Goal: Find specific page/section: Find specific page/section

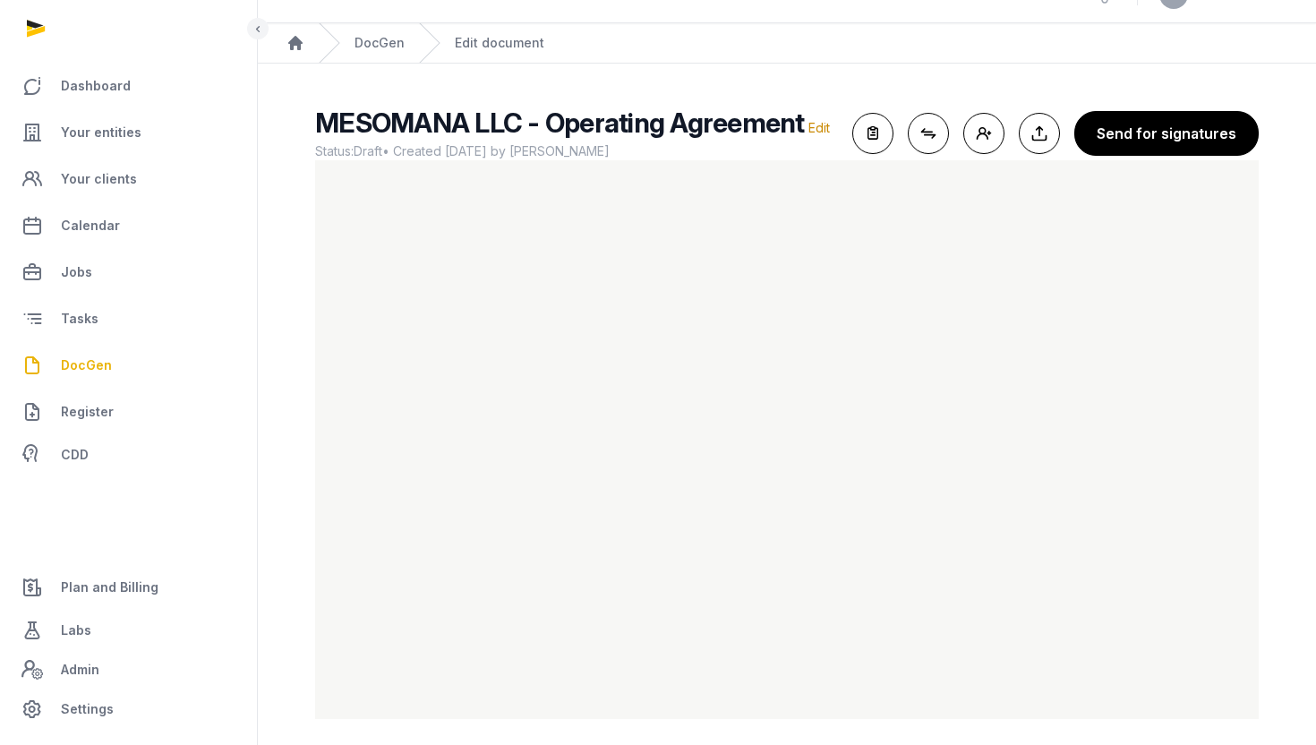
scroll to position [44, 0]
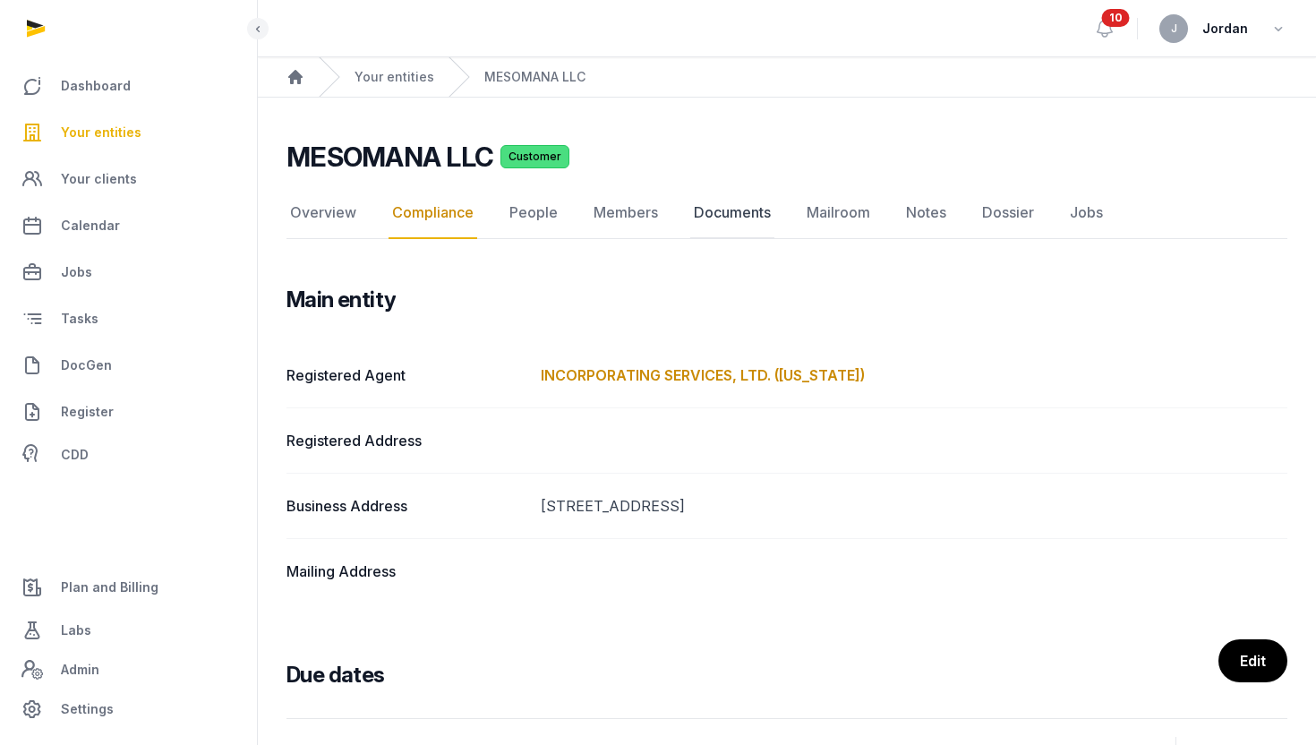
click at [704, 215] on link "Documents" at bounding box center [732, 213] width 84 height 52
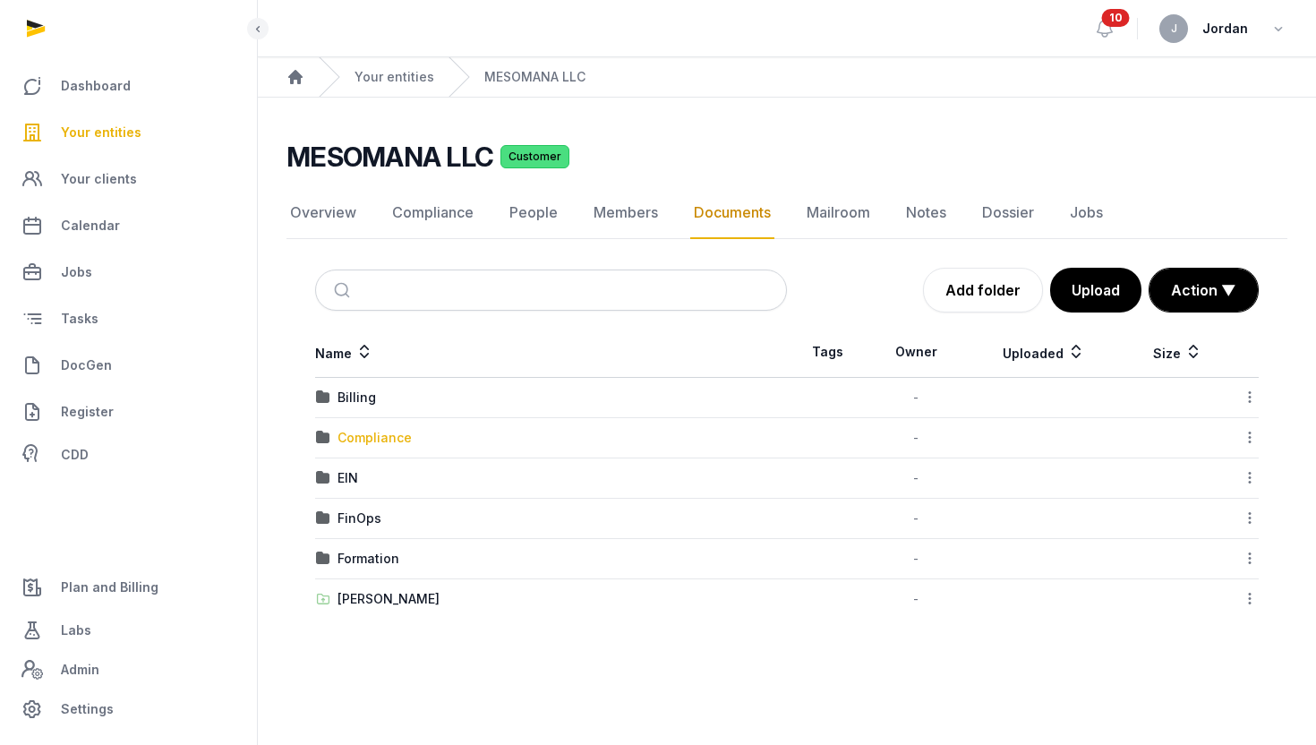
click at [404, 438] on div "Compliance" at bounding box center [375, 438] width 74 height 18
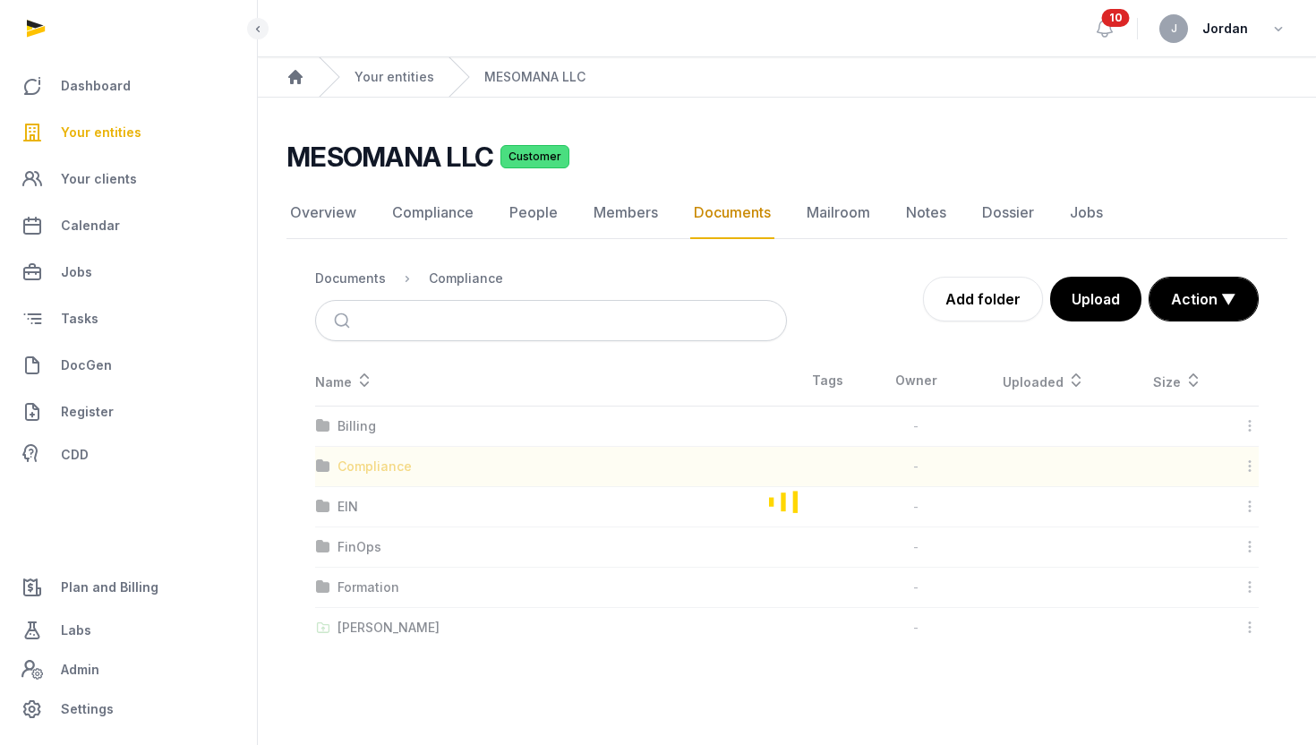
click at [404, 438] on div "Loading" at bounding box center [787, 501] width 1001 height 292
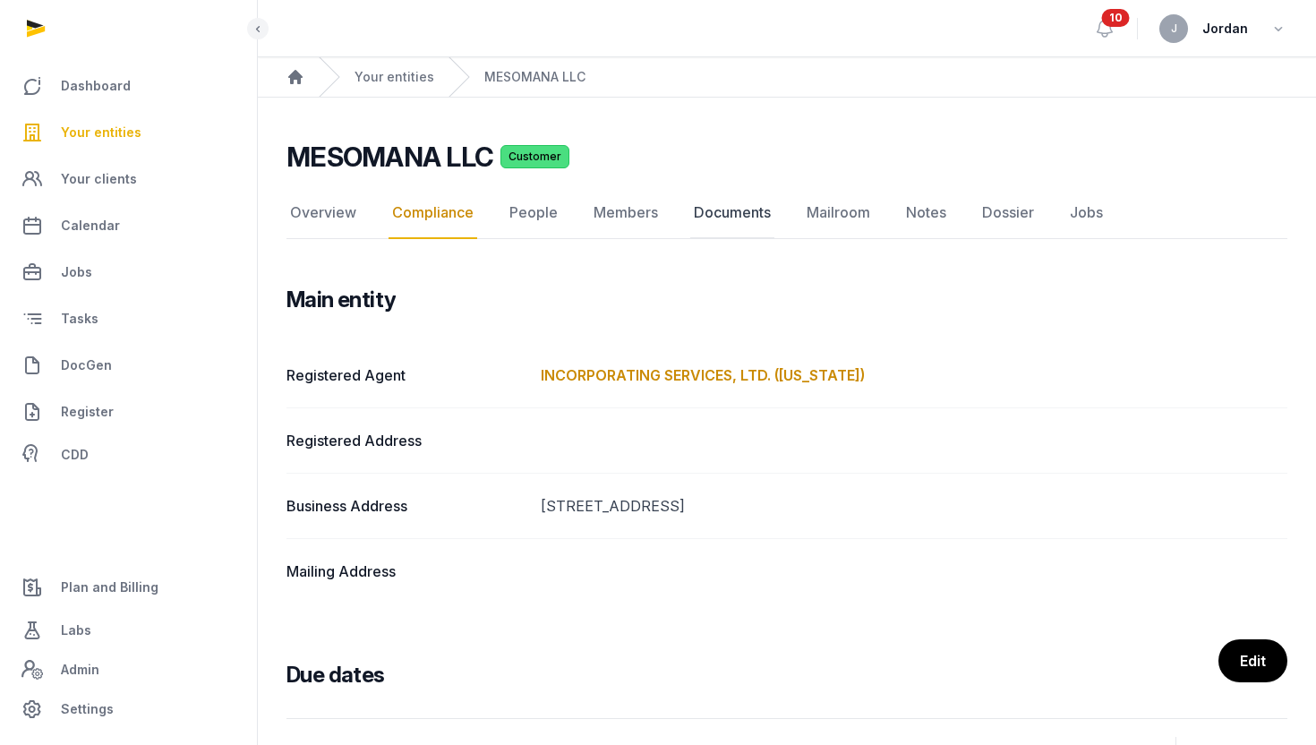
click at [724, 227] on link "Documents" at bounding box center [732, 213] width 84 height 52
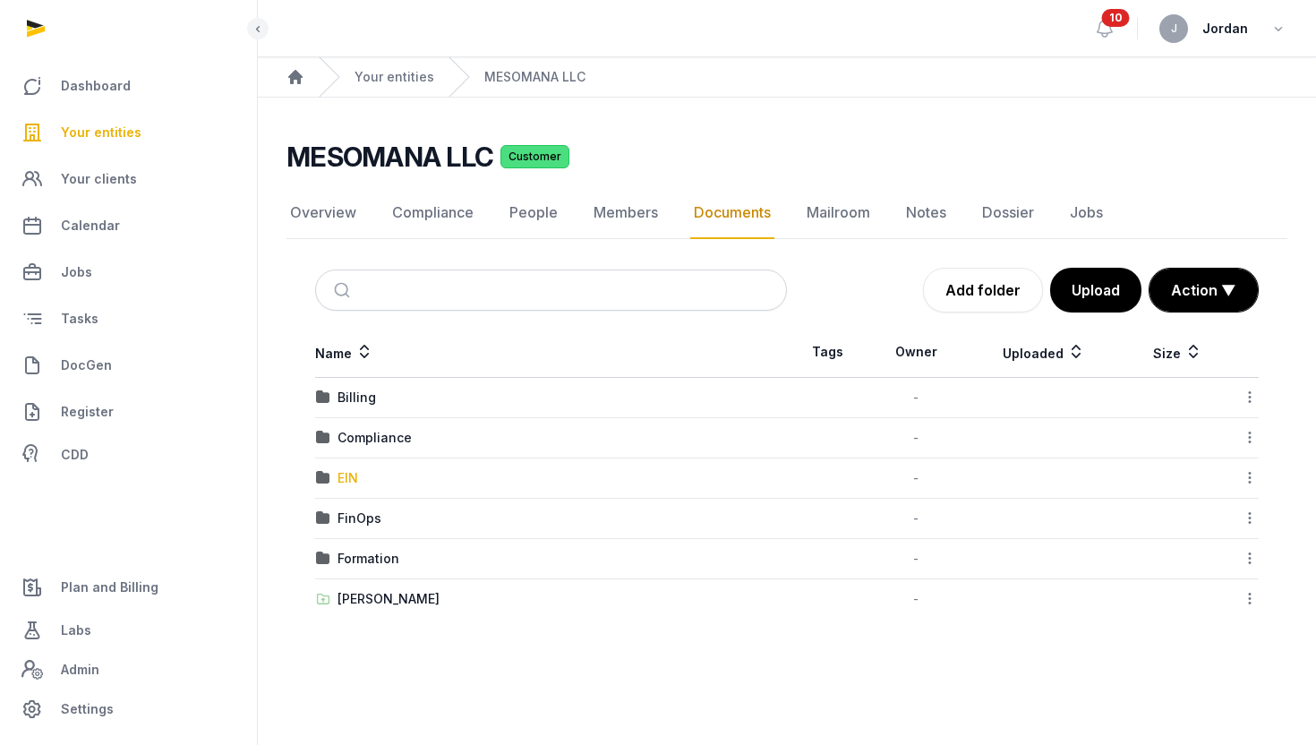
click at [352, 481] on div "EIN" at bounding box center [348, 478] width 21 height 18
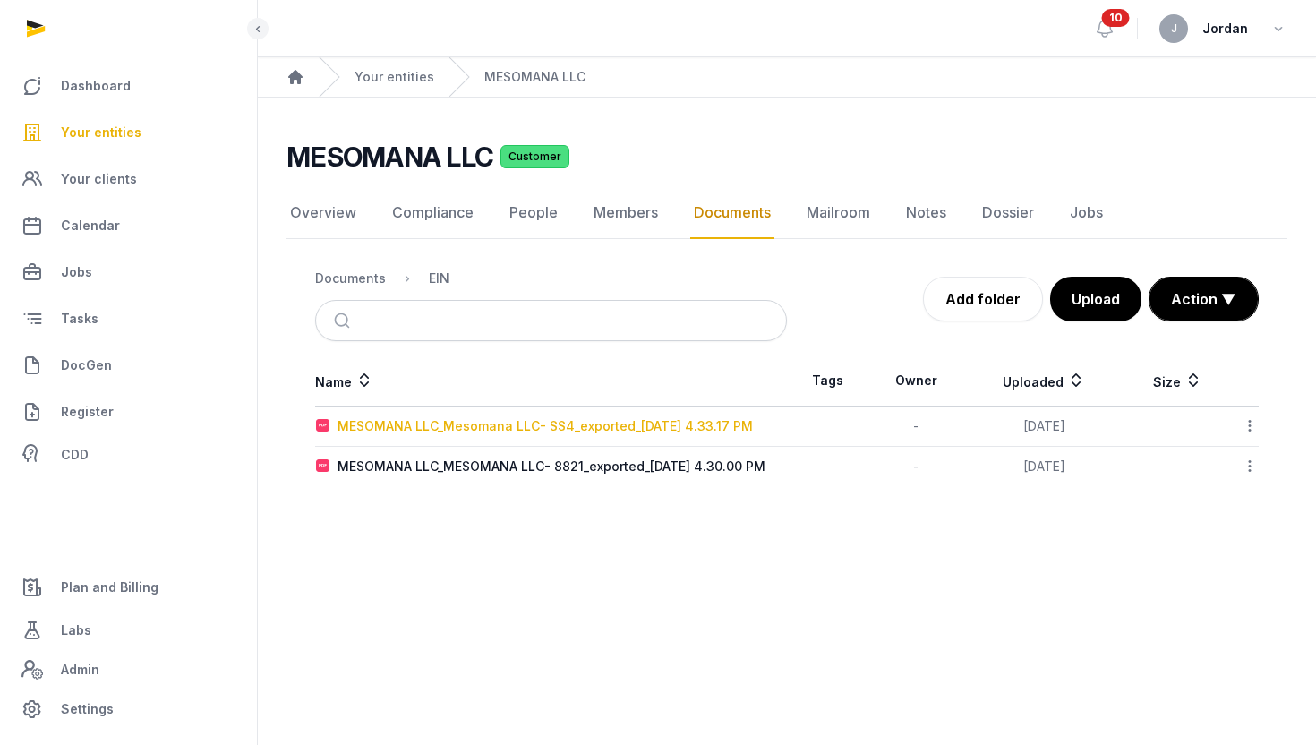
click at [441, 426] on div "MESOMANA LLC_Mesomana LLC- SS4_exported_[DATE] 4.33.17 PM" at bounding box center [545, 426] width 415 height 18
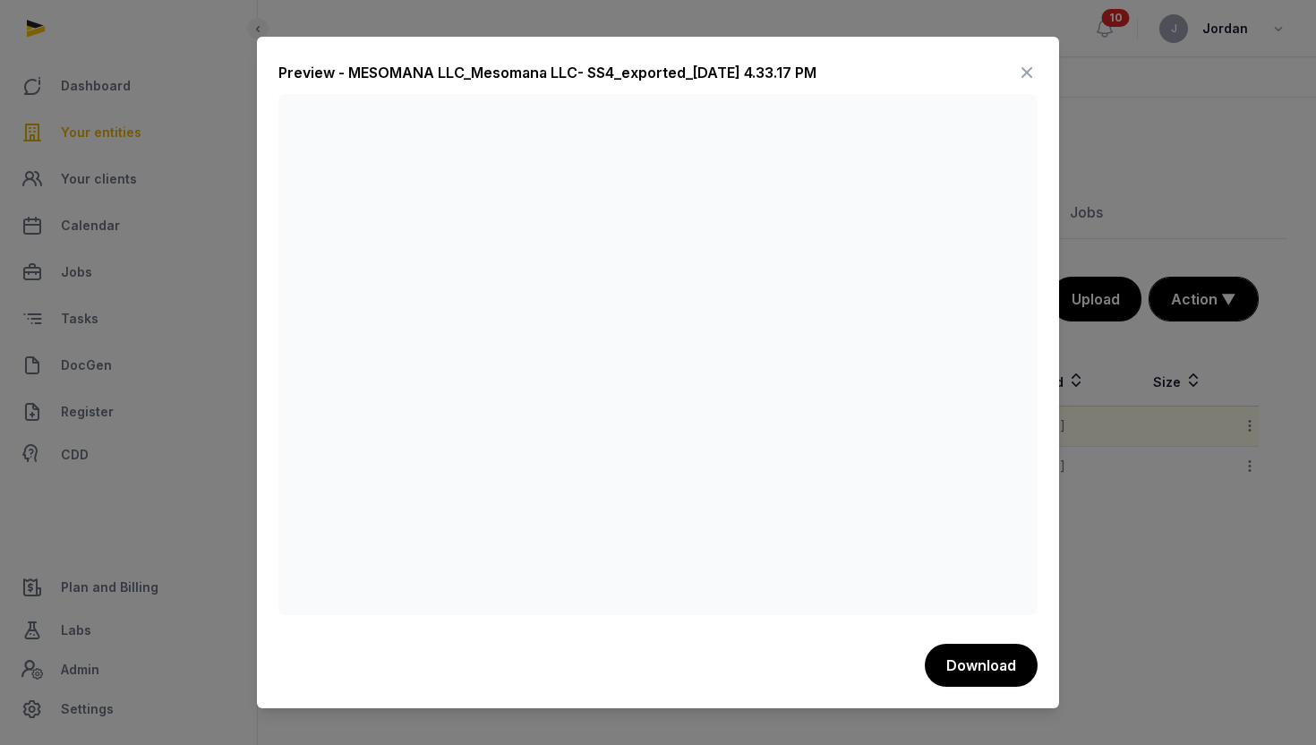
click at [1111, 544] on div at bounding box center [658, 372] width 1316 height 745
click at [1026, 73] on icon at bounding box center [1026, 72] width 21 height 29
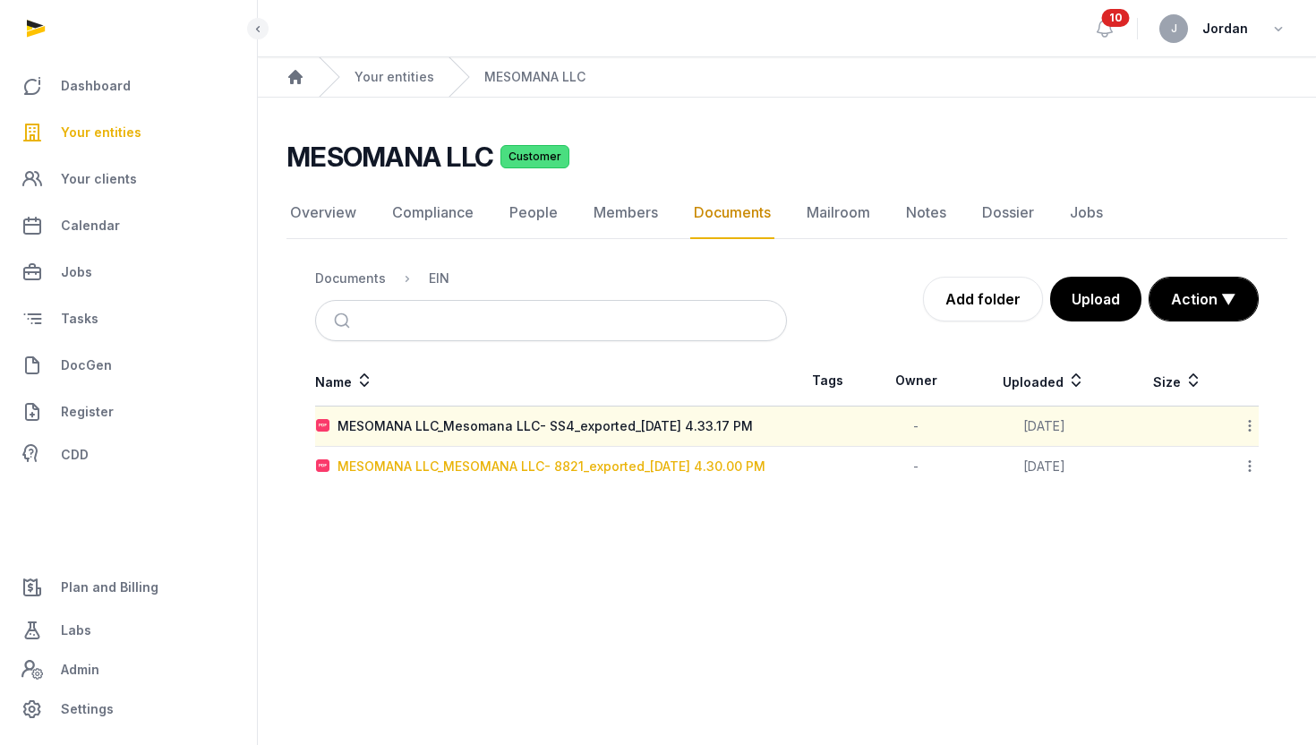
click at [474, 465] on div "MESOMANA LLC_MESOMANA LLC- 8821_exported_[DATE] 4.30.00 PM" at bounding box center [552, 467] width 428 height 18
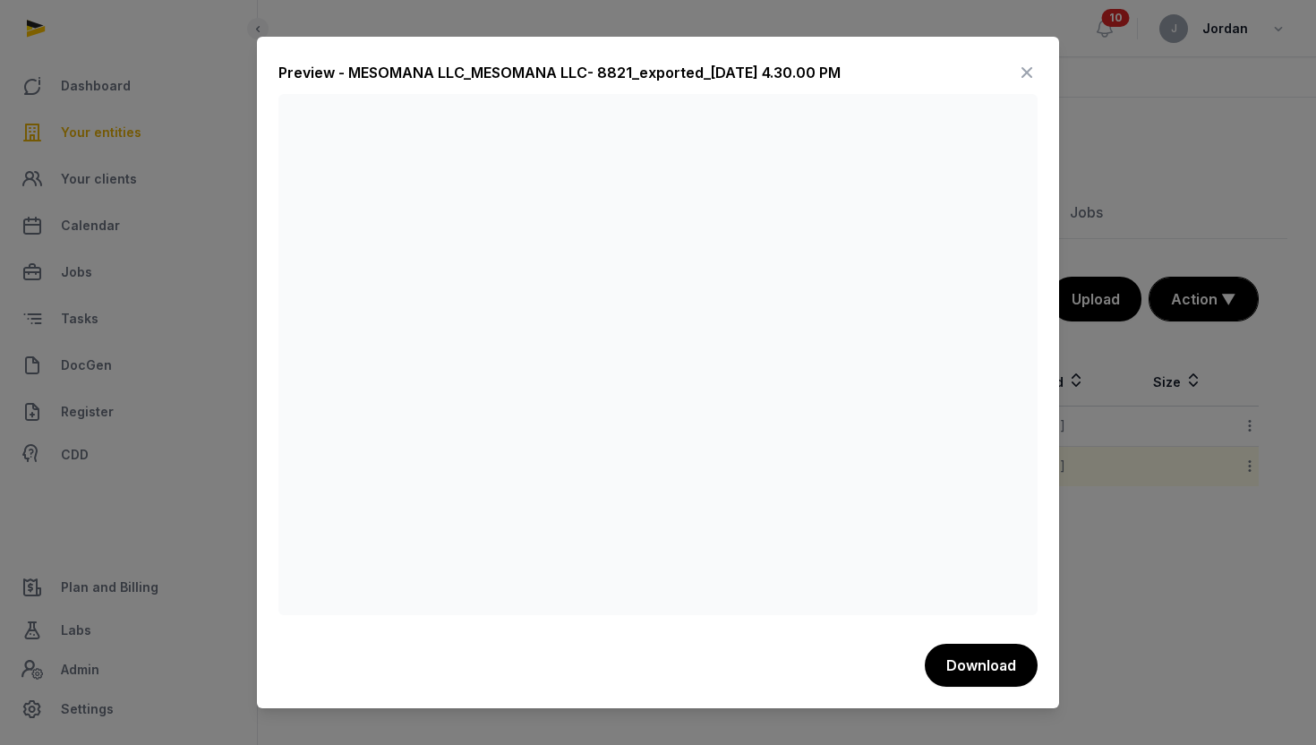
click at [1030, 83] on icon at bounding box center [1026, 72] width 21 height 29
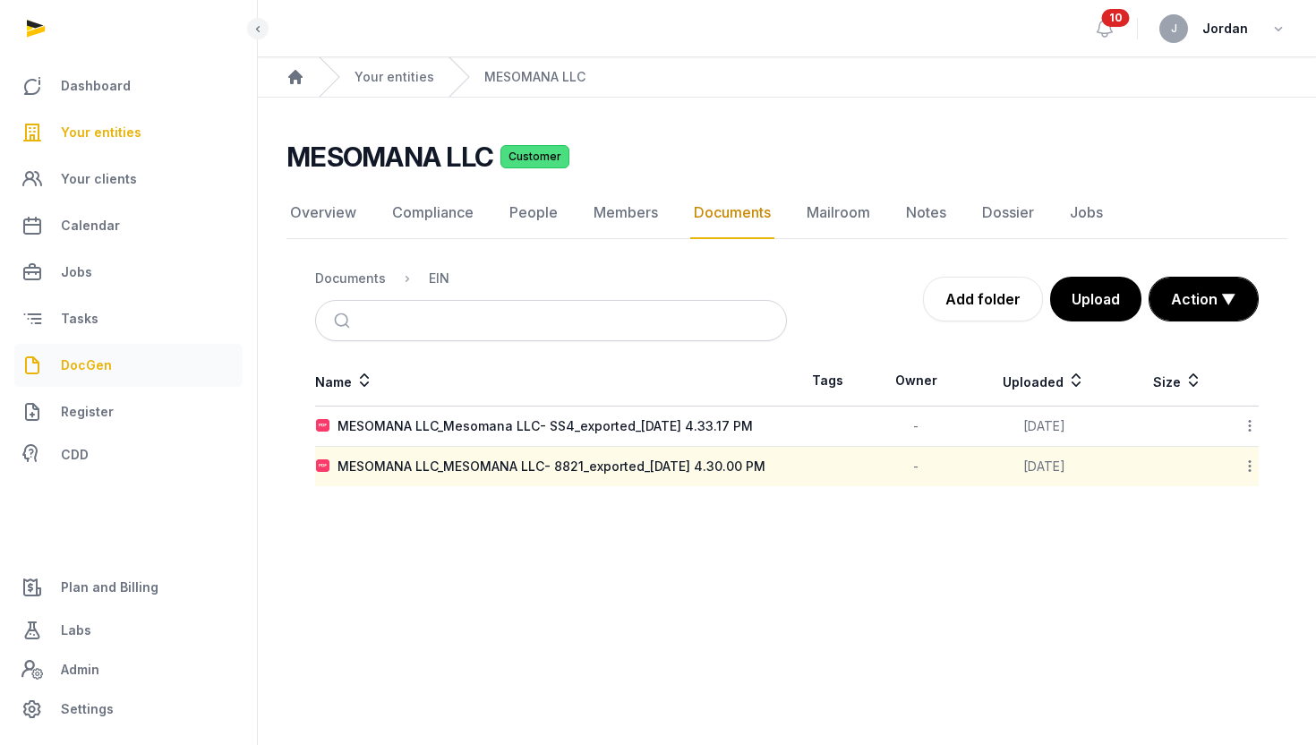
click at [143, 372] on link "DocGen" at bounding box center [128, 365] width 228 height 43
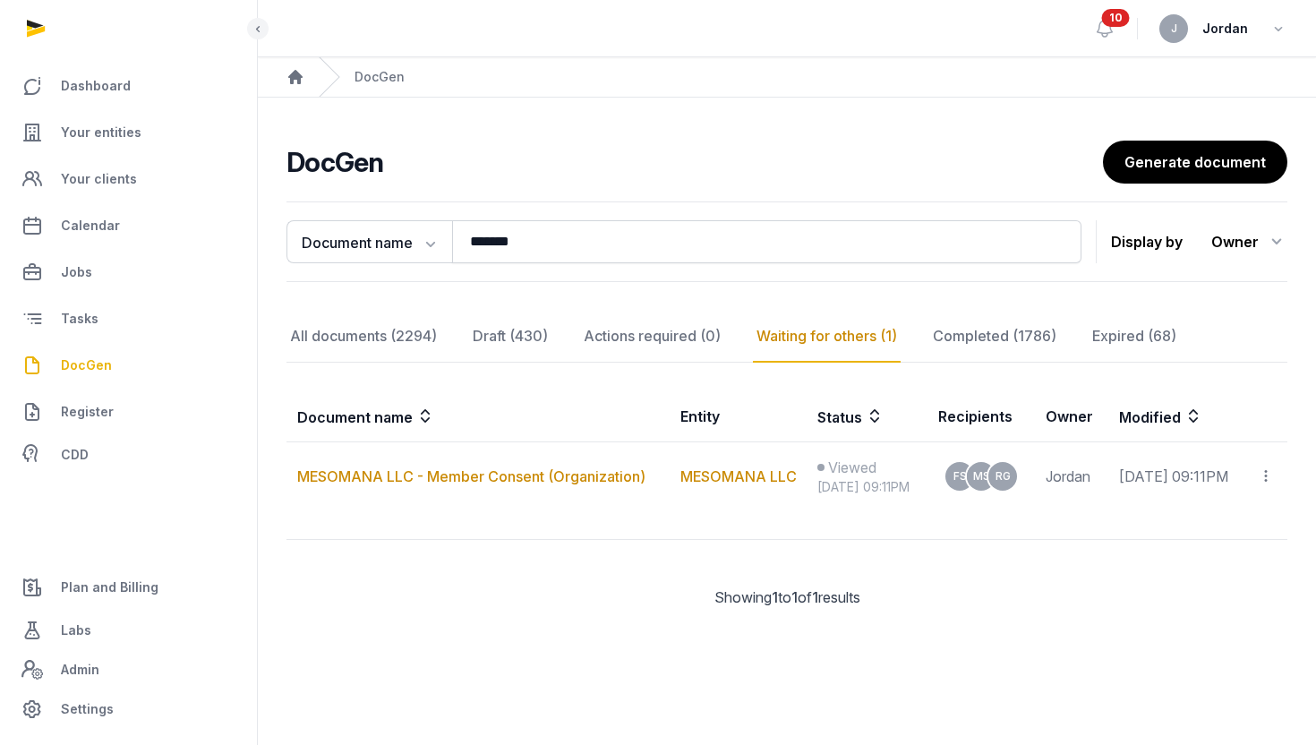
click at [782, 152] on h2 "DocGen" at bounding box center [695, 162] width 817 height 32
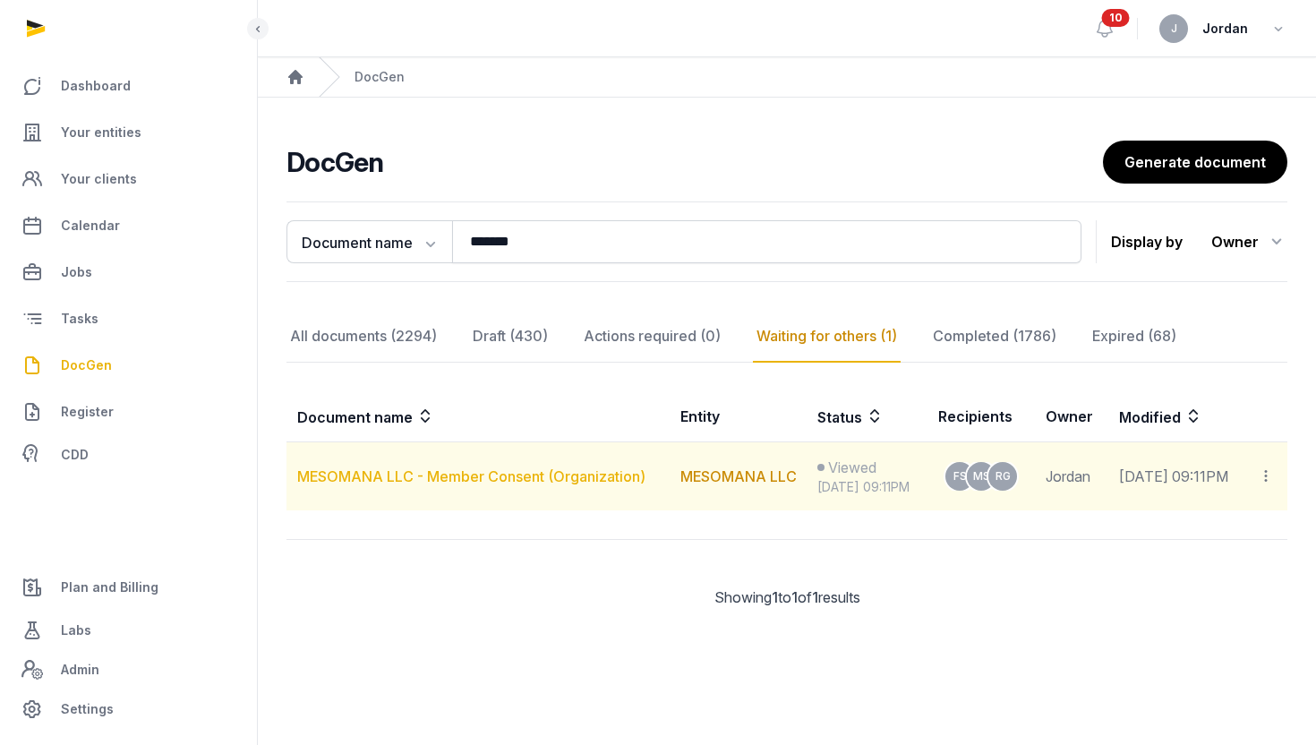
click at [500, 470] on link "MESOMANA LLC - Member Consent (Organization)" at bounding box center [471, 476] width 348 height 18
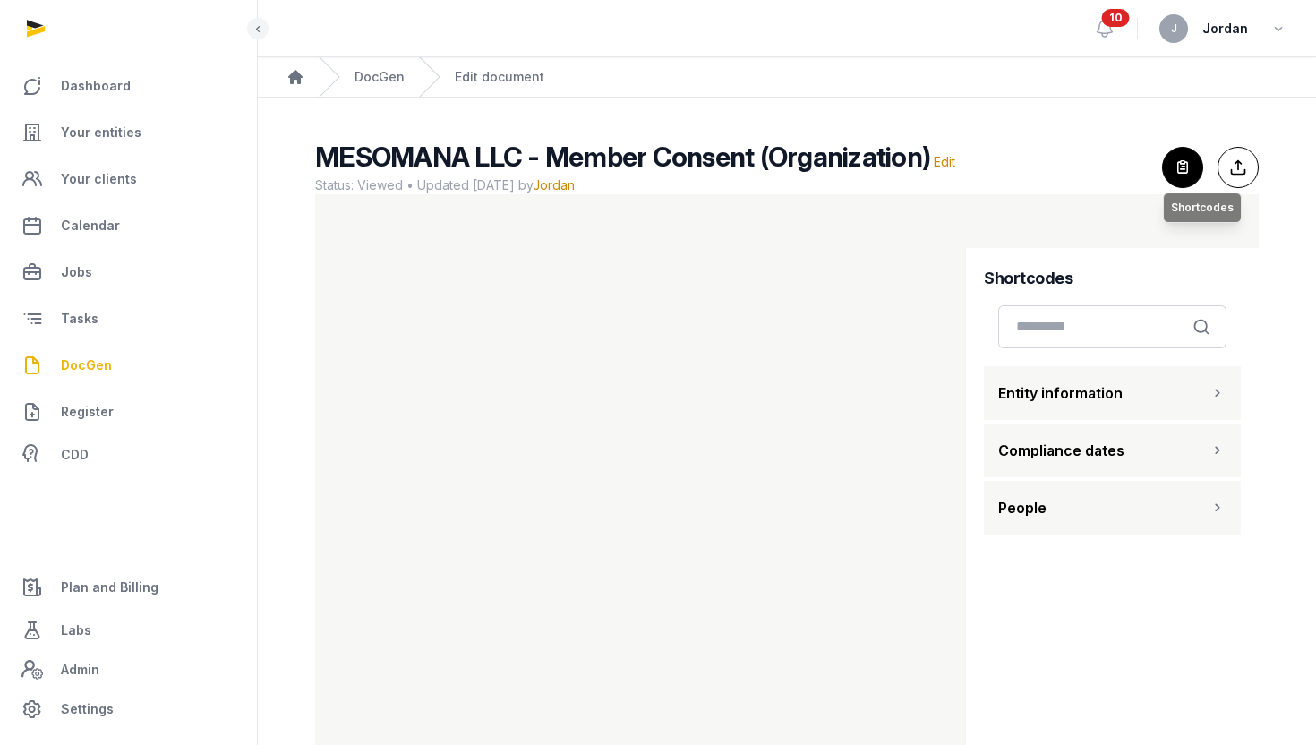
click at [1186, 165] on icon "button" at bounding box center [1182, 167] width 39 height 39
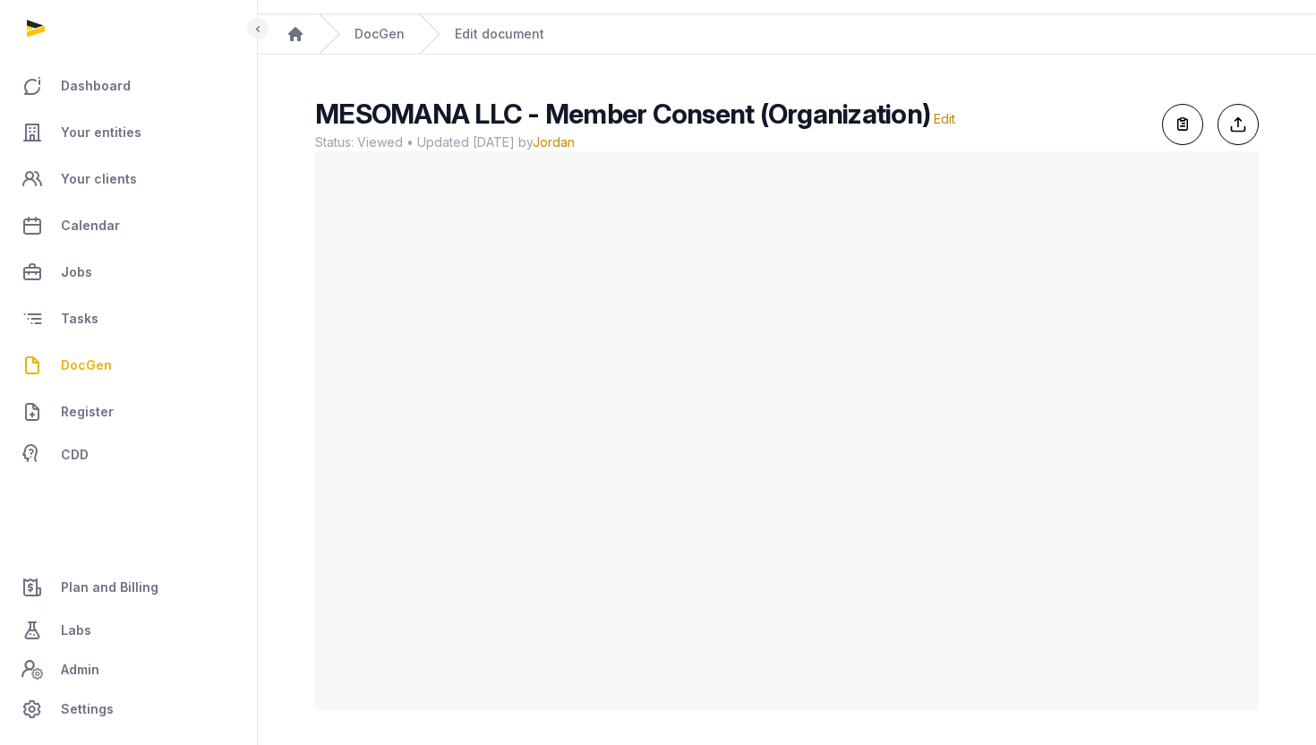
scroll to position [44, 0]
